Goal: Check status: Check status

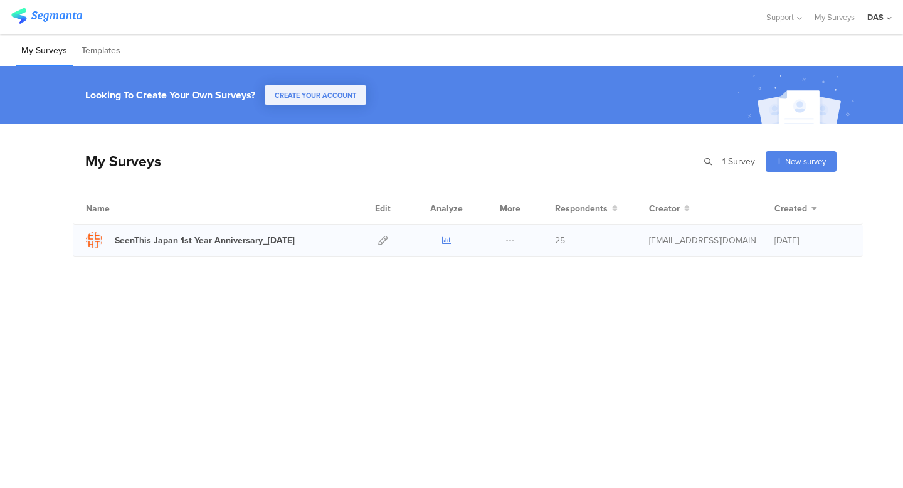
click at [446, 241] on icon at bounding box center [446, 240] width 9 height 9
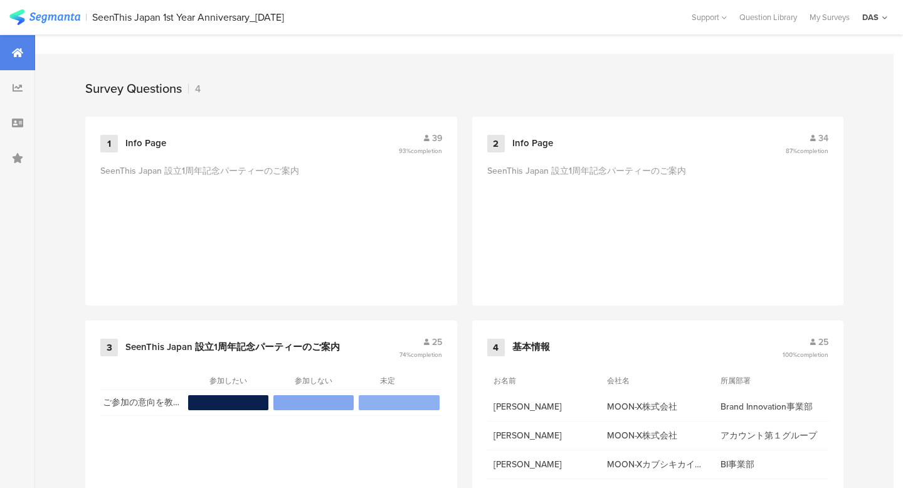
scroll to position [535, 0]
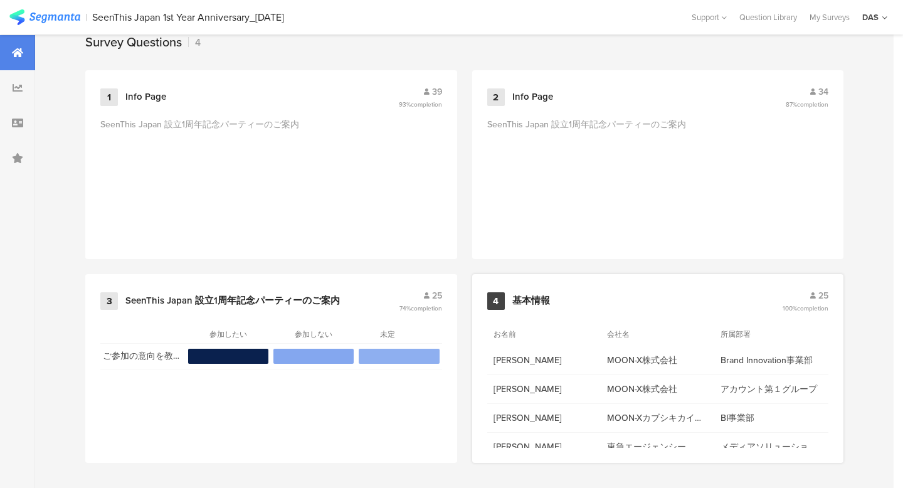
click at [825, 294] on span "25" at bounding box center [823, 295] width 10 height 13
